Goal: Task Accomplishment & Management: Manage account settings

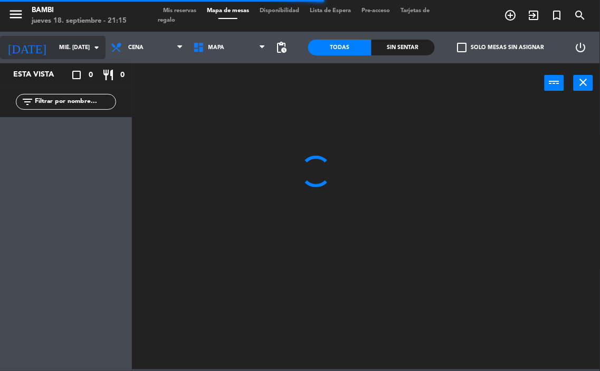
click at [91, 51] on icon "arrow_drop_down" at bounding box center [96, 47] width 13 height 13
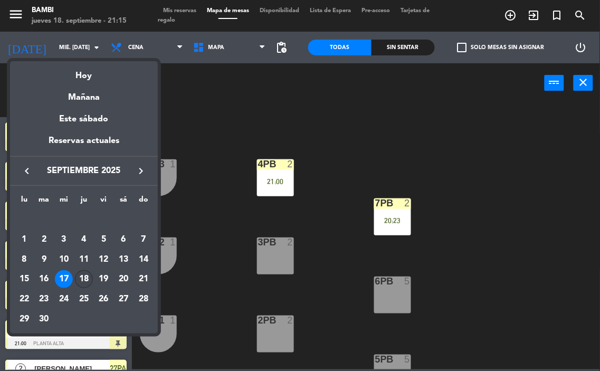
click at [90, 278] on div "18" at bounding box center [84, 279] width 18 height 18
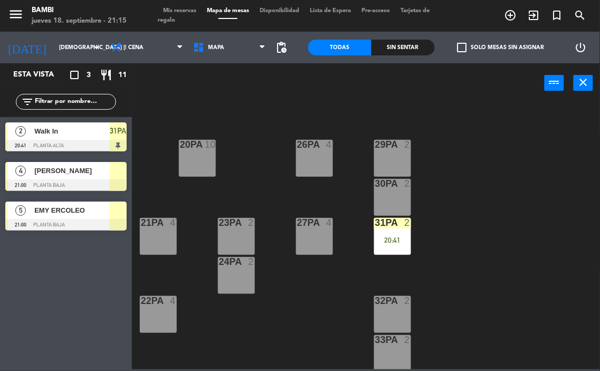
scroll to position [469, 0]
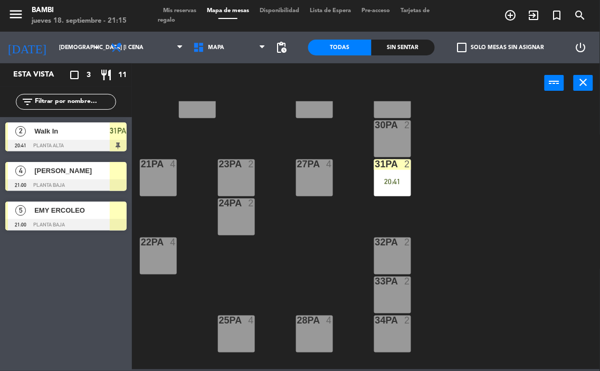
click at [390, 256] on div "32PA 2" at bounding box center [392, 256] width 37 height 37
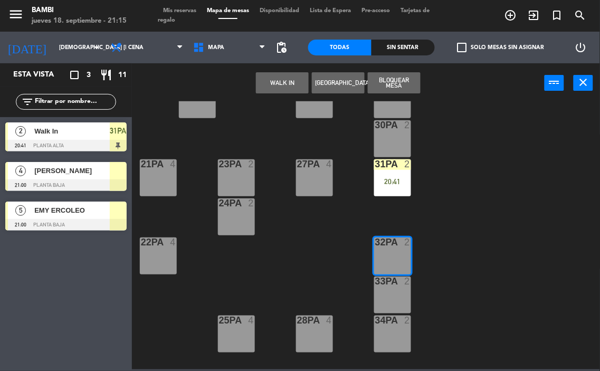
click at [282, 80] on button "WALK IN" at bounding box center [282, 82] width 53 height 21
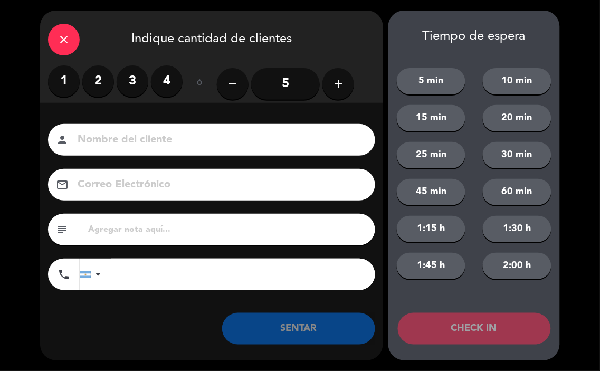
click at [103, 77] on label "2" at bounding box center [98, 81] width 32 height 32
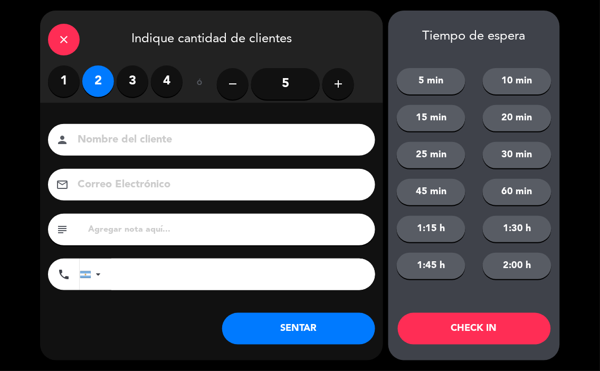
click at [431, 332] on button "CHECK IN" at bounding box center [474, 329] width 153 height 32
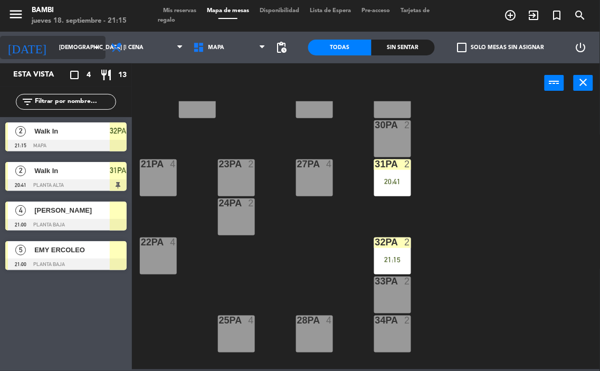
click at [91, 46] on icon "arrow_drop_down" at bounding box center [96, 47] width 13 height 13
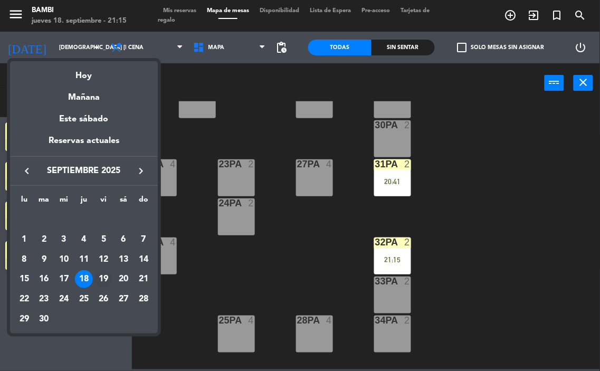
click at [105, 285] on div "19" at bounding box center [103, 279] width 18 height 18
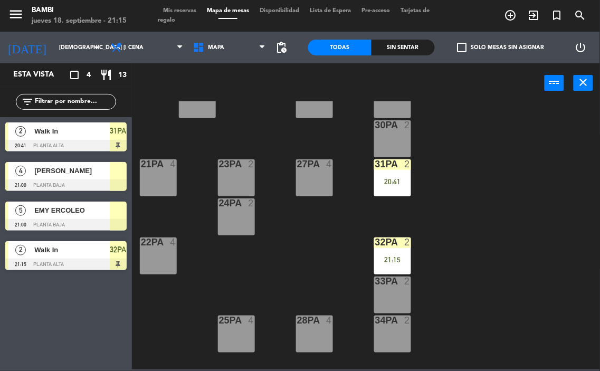
type input "vie. [DATE]"
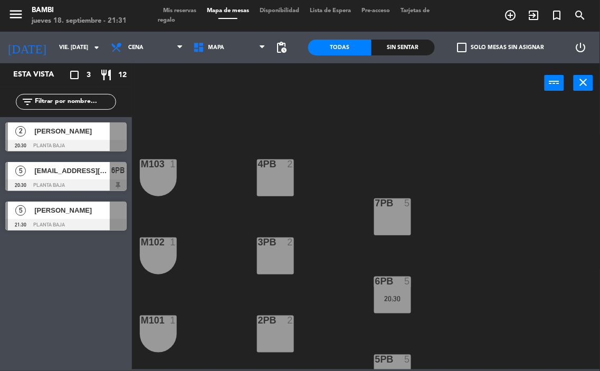
scroll to position [59, 0]
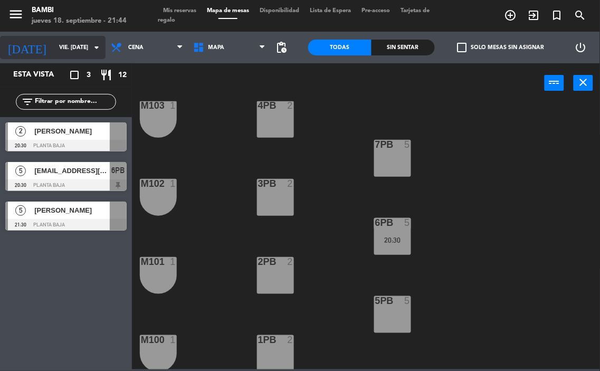
click at [54, 49] on input "vie. [DATE]" at bounding box center [93, 47] width 78 height 17
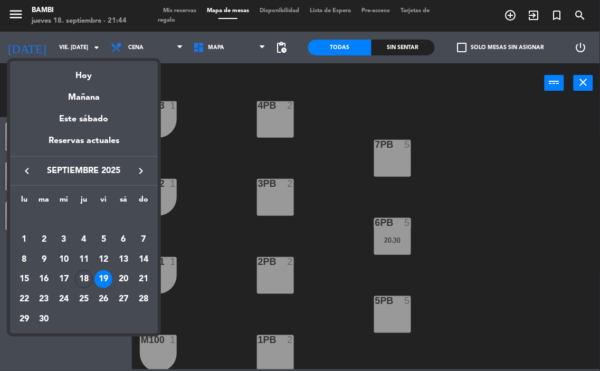
click at [15, 11] on div at bounding box center [300, 185] width 600 height 371
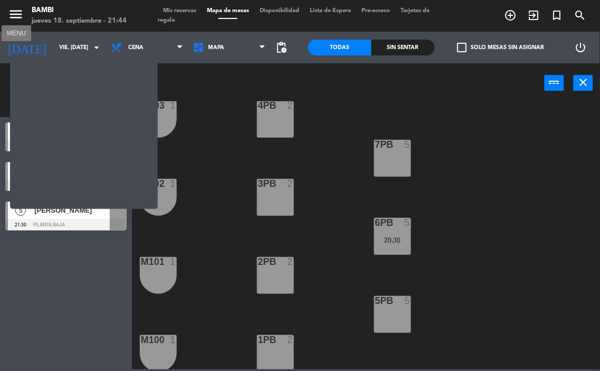
click at [15, 12] on icon "menu" at bounding box center [16, 14] width 16 height 16
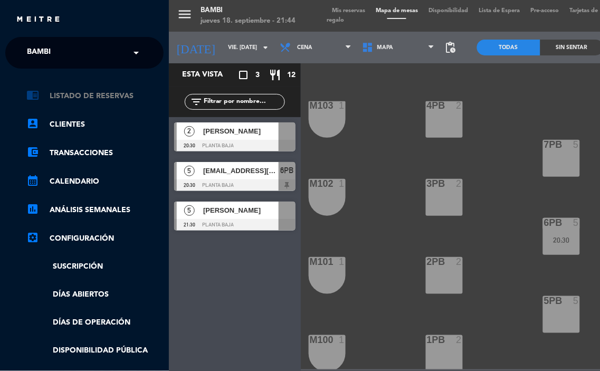
click at [92, 98] on link "chrome_reader_mode Listado de Reservas" at bounding box center [94, 96] width 137 height 13
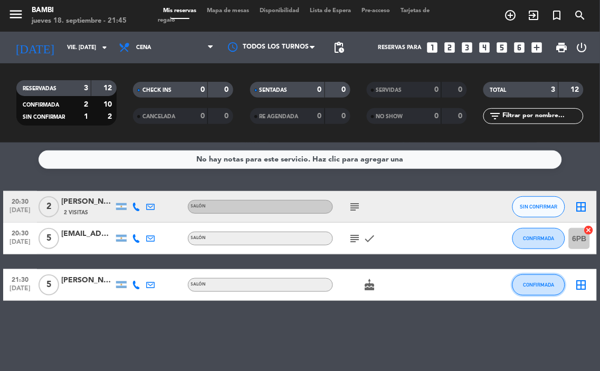
click at [537, 285] on span "CONFIRMADA" at bounding box center [539, 285] width 31 height 6
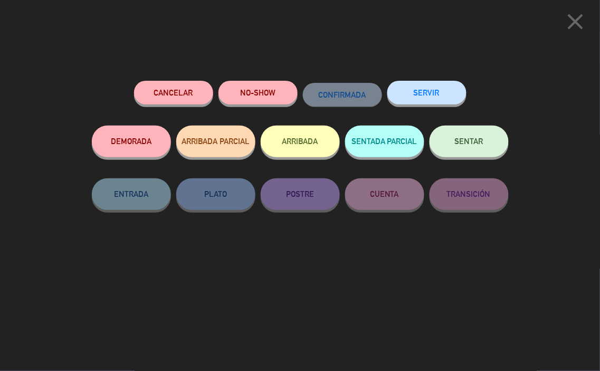
click at [303, 147] on button "ARRIBADA" at bounding box center [300, 142] width 79 height 32
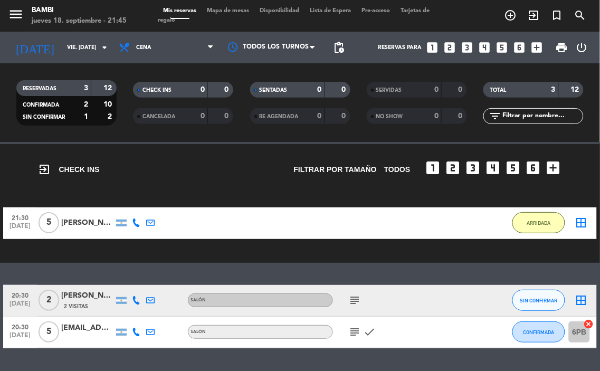
scroll to position [62, 0]
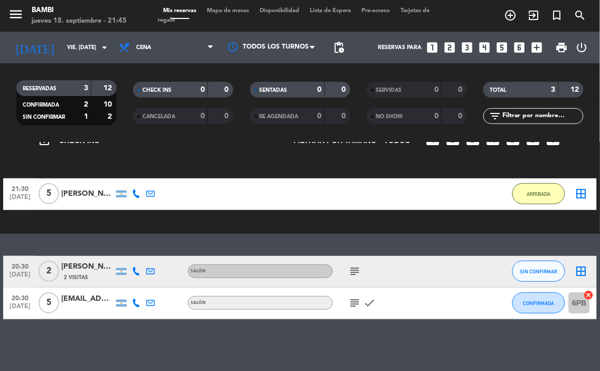
click at [355, 269] on icon "subject" at bounding box center [355, 271] width 13 height 13
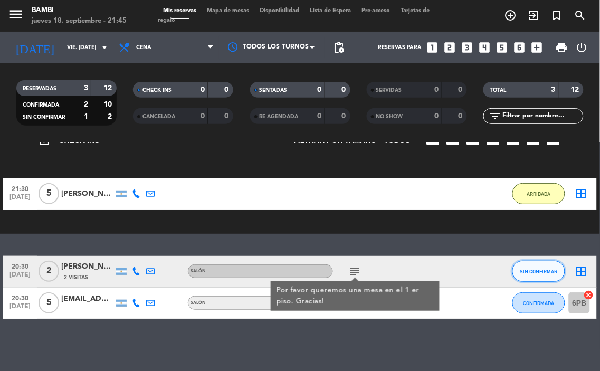
click at [543, 271] on span "SIN CONFIRMAR" at bounding box center [539, 272] width 37 height 6
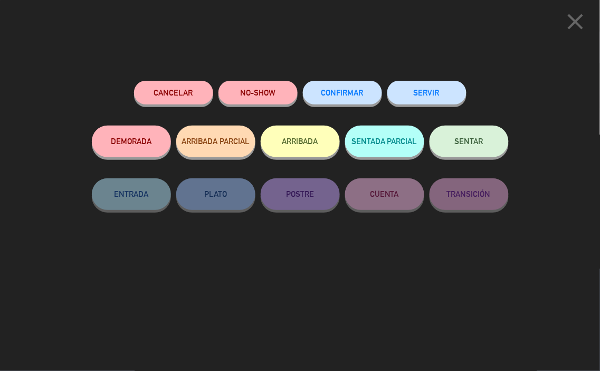
click at [321, 147] on button "ARRIBADA" at bounding box center [300, 142] width 79 height 32
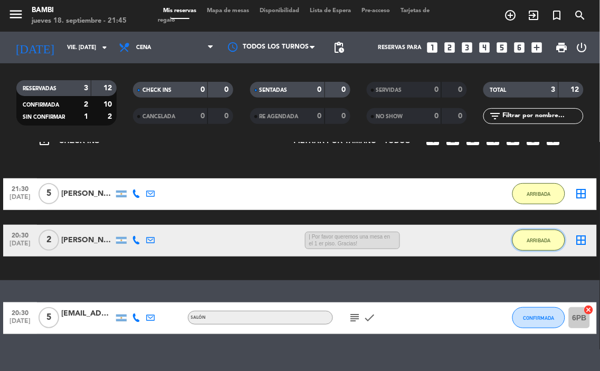
click at [525, 238] on button "ARRIBADA" at bounding box center [539, 240] width 53 height 21
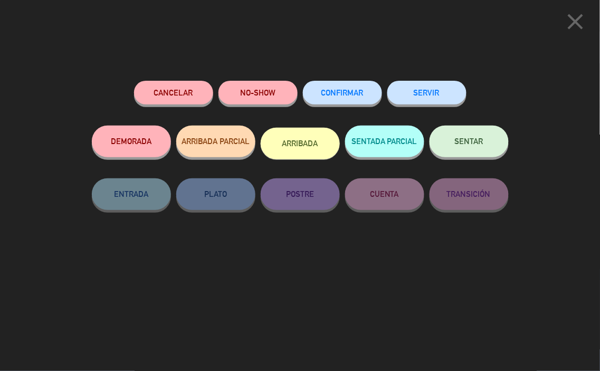
click at [569, 25] on icon "close" at bounding box center [576, 21] width 26 height 26
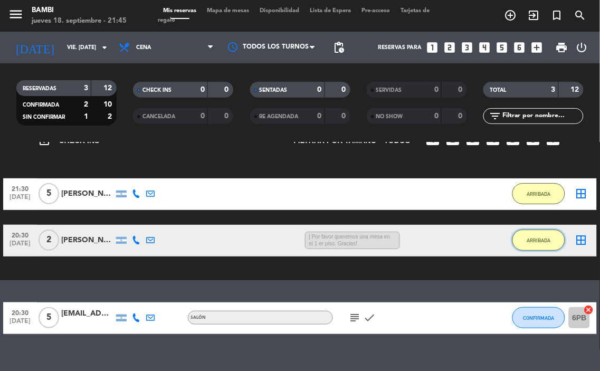
click at [537, 239] on span "ARRIBADA" at bounding box center [539, 241] width 24 height 6
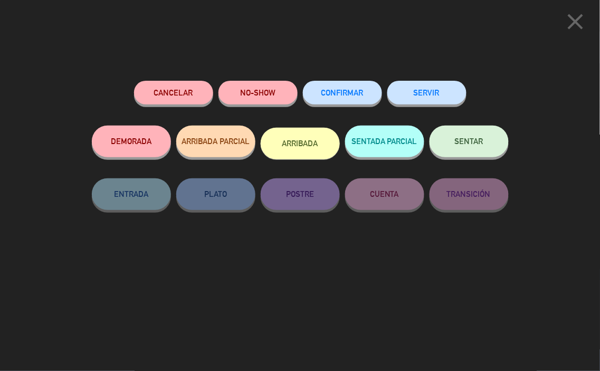
click at [575, 17] on icon "close" at bounding box center [576, 21] width 26 height 26
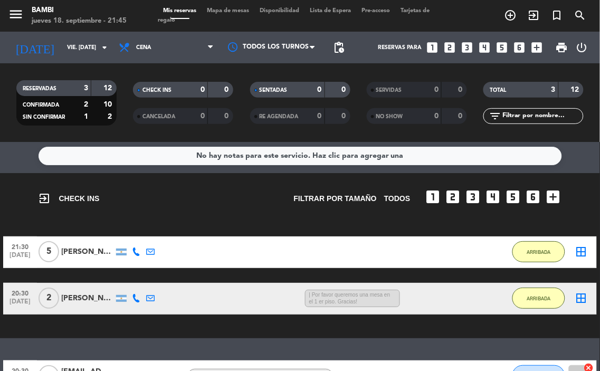
scroll to position [0, 0]
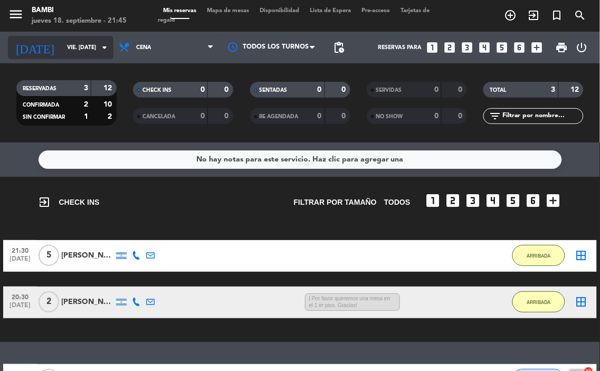
click at [92, 50] on input "vie. [DATE]" at bounding box center [101, 47] width 78 height 17
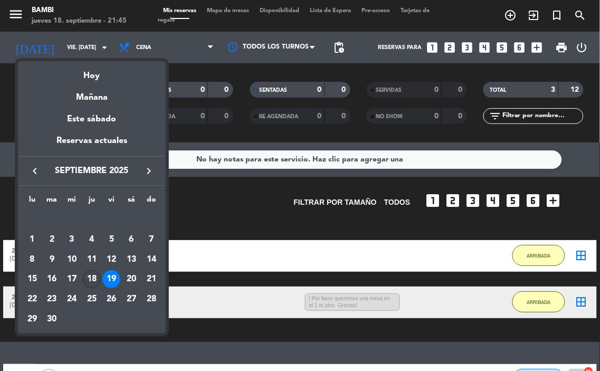
click at [97, 278] on div "18" at bounding box center [92, 279] width 18 height 18
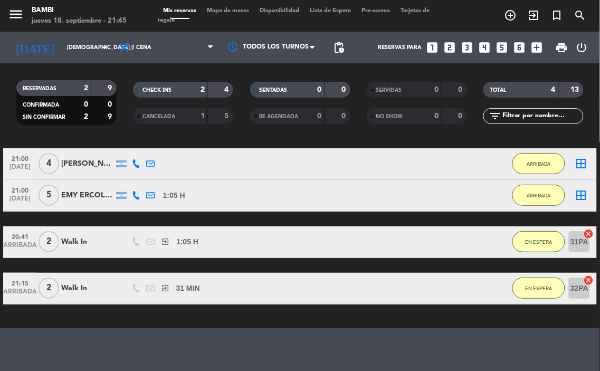
scroll to position [124, 0]
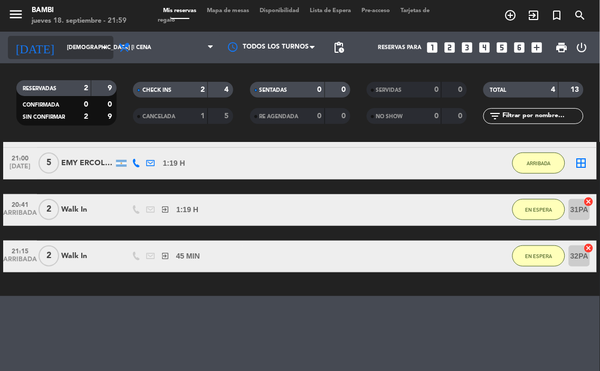
click at [72, 42] on input "[DEMOGRAPHIC_DATA] [DATE]" at bounding box center [101, 47] width 78 height 17
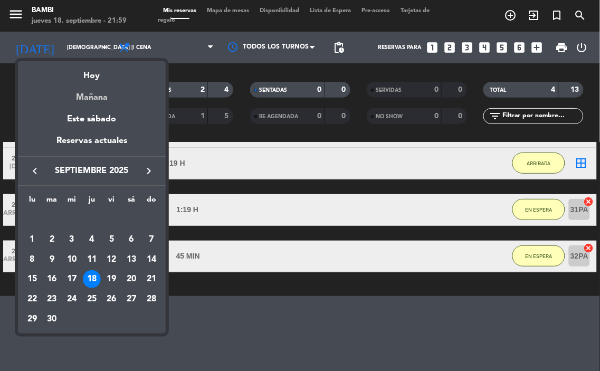
click at [100, 98] on div "Mañana" at bounding box center [92, 94] width 148 height 22
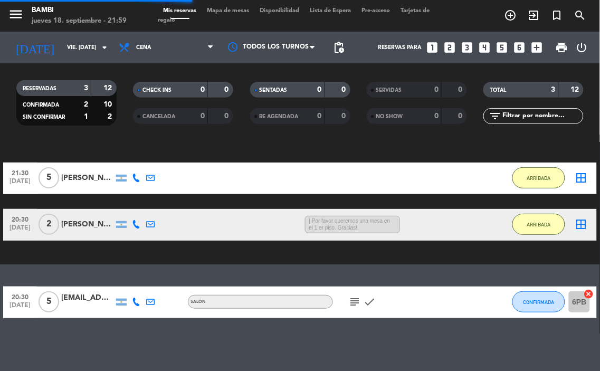
scroll to position [77, 0]
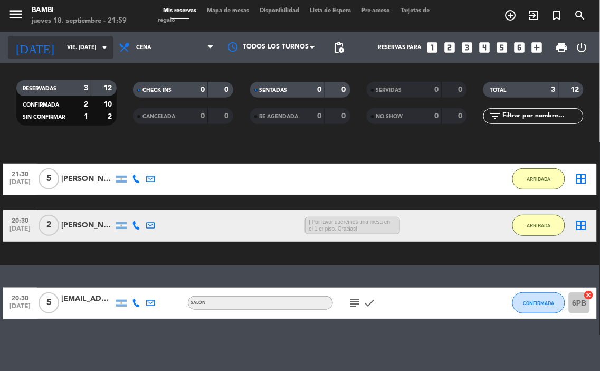
click at [62, 41] on input "vie. [DATE]" at bounding box center [101, 47] width 78 height 17
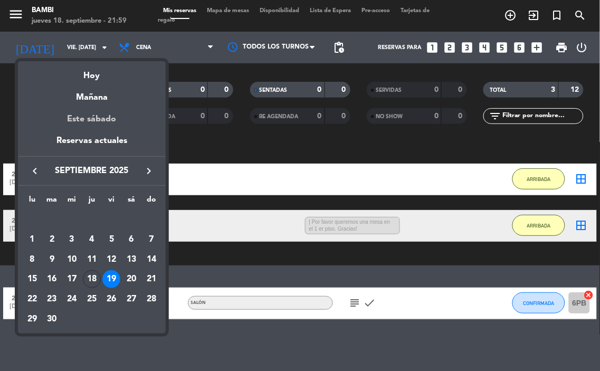
click at [63, 117] on div "Este sábado" at bounding box center [92, 120] width 148 height 30
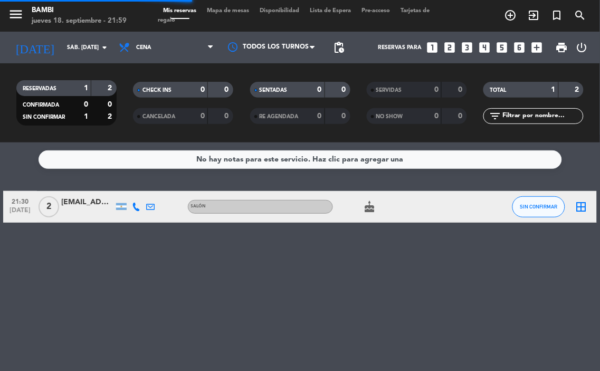
scroll to position [0, 0]
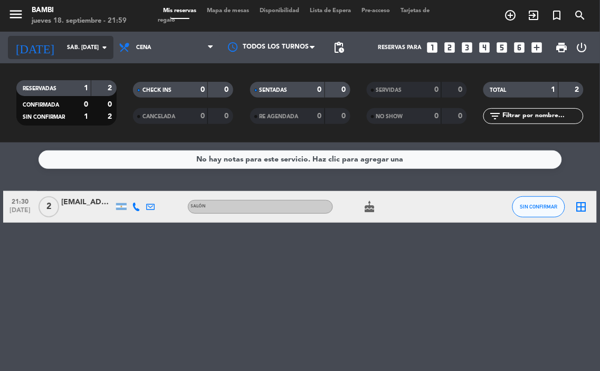
click at [84, 49] on input "sáb. [DATE]" at bounding box center [101, 47] width 78 height 17
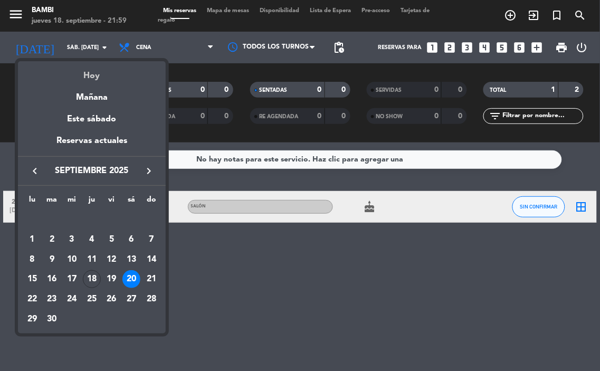
click at [94, 75] on div "Hoy" at bounding box center [92, 72] width 148 height 22
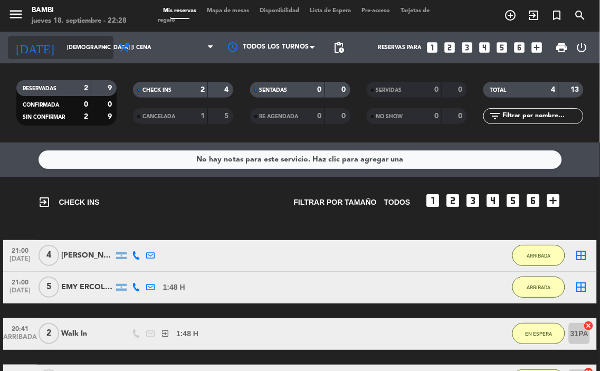
click at [94, 43] on input "[DEMOGRAPHIC_DATA] [DATE]" at bounding box center [101, 47] width 78 height 17
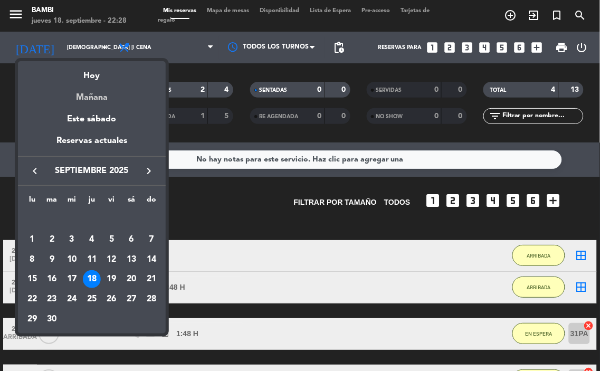
click at [107, 98] on div "Mañana" at bounding box center [92, 94] width 148 height 22
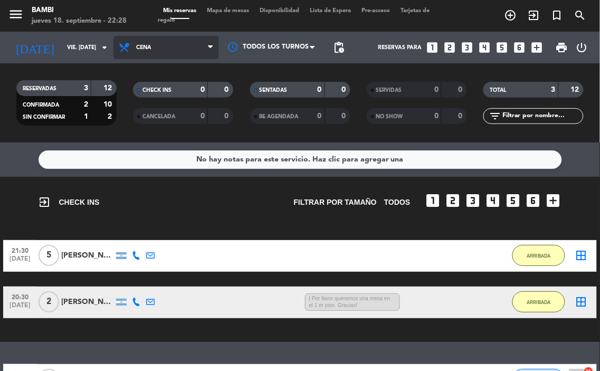
click at [183, 54] on span "Cena" at bounding box center [167, 47] width 106 height 23
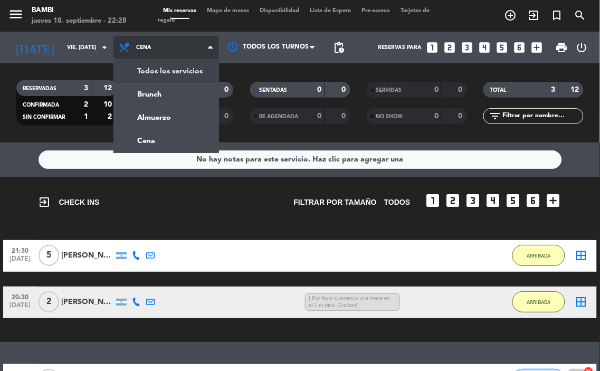
click at [181, 69] on div "menu BAMBI jueves 18. septiembre - 22:28 Mis reservas Mapa de mesas Disponibili…" at bounding box center [300, 71] width 600 height 143
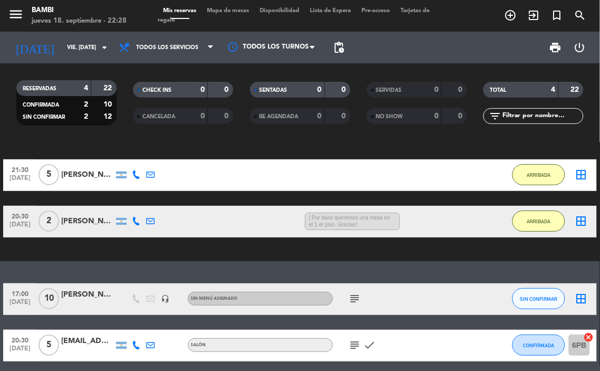
scroll to position [89, 0]
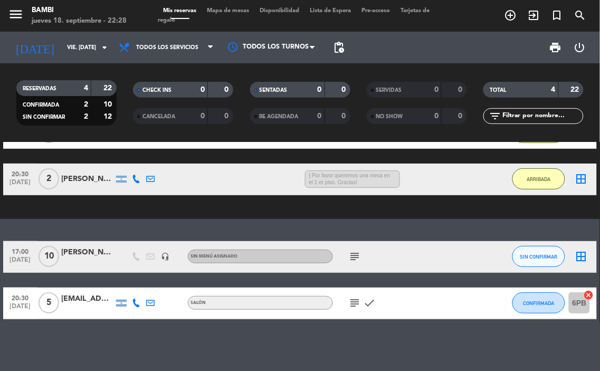
click at [357, 252] on icon "subject" at bounding box center [355, 256] width 13 height 13
click at [361, 251] on icon "subject" at bounding box center [355, 256] width 13 height 13
click at [357, 301] on icon "subject" at bounding box center [355, 303] width 13 height 13
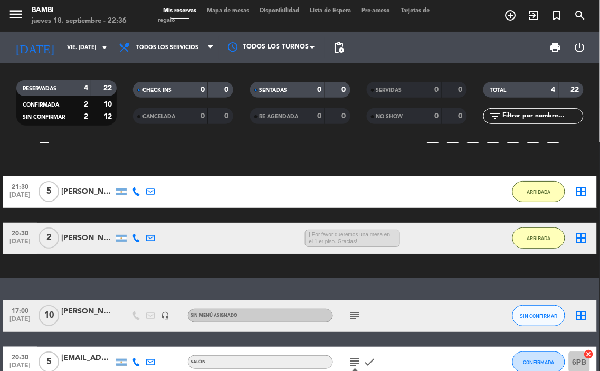
scroll to position [0, 0]
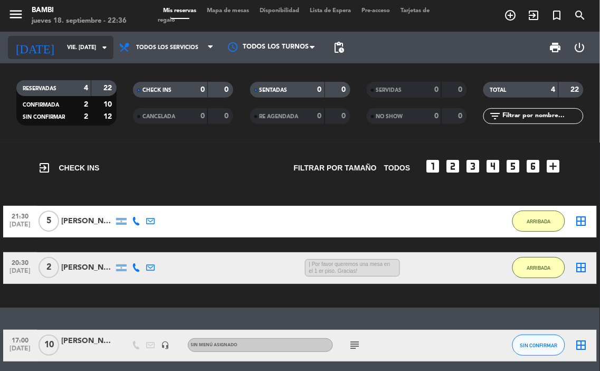
click at [30, 43] on icon "[DATE]" at bounding box center [35, 47] width 54 height 23
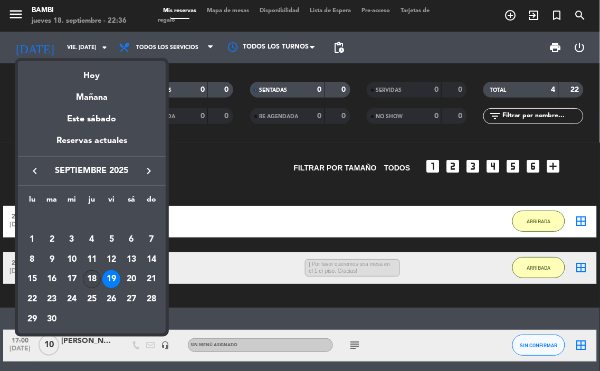
click at [92, 277] on div "18" at bounding box center [92, 279] width 18 height 18
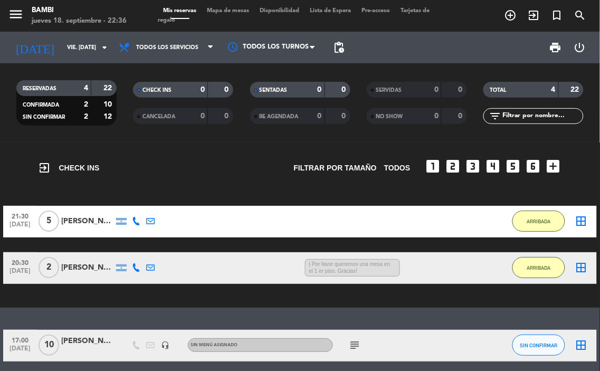
type input "[DEMOGRAPHIC_DATA] [DATE]"
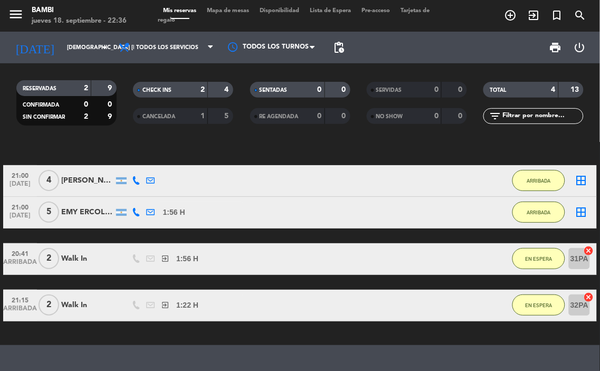
scroll to position [59, 0]
